Goal: Find specific page/section: Find specific page/section

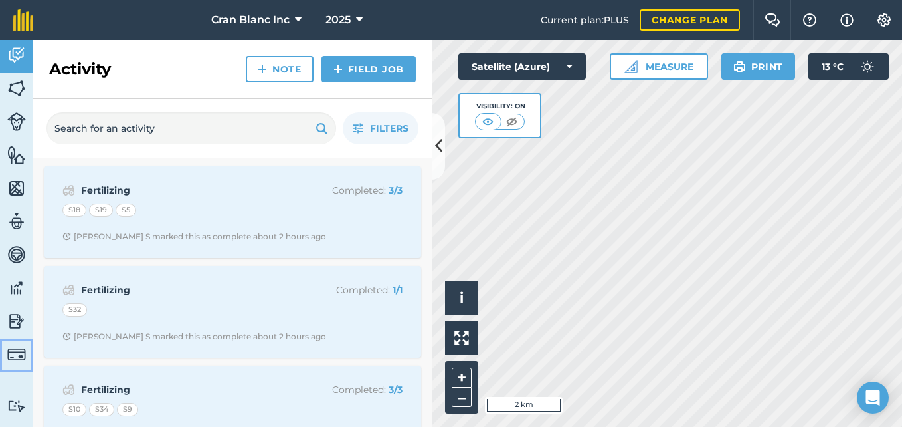
click at [18, 353] on img at bounding box center [16, 354] width 19 height 19
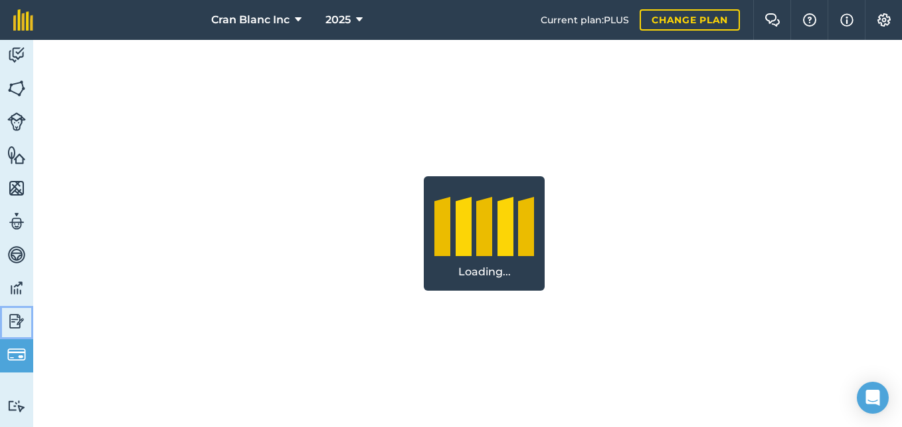
click at [19, 322] on img at bounding box center [16, 321] width 19 height 20
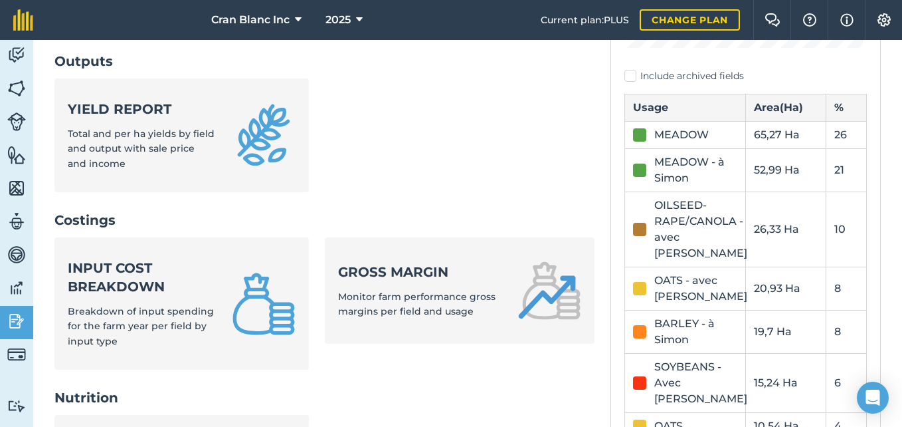
scroll to position [340, 0]
